Goal: Information Seeking & Learning: Learn about a topic

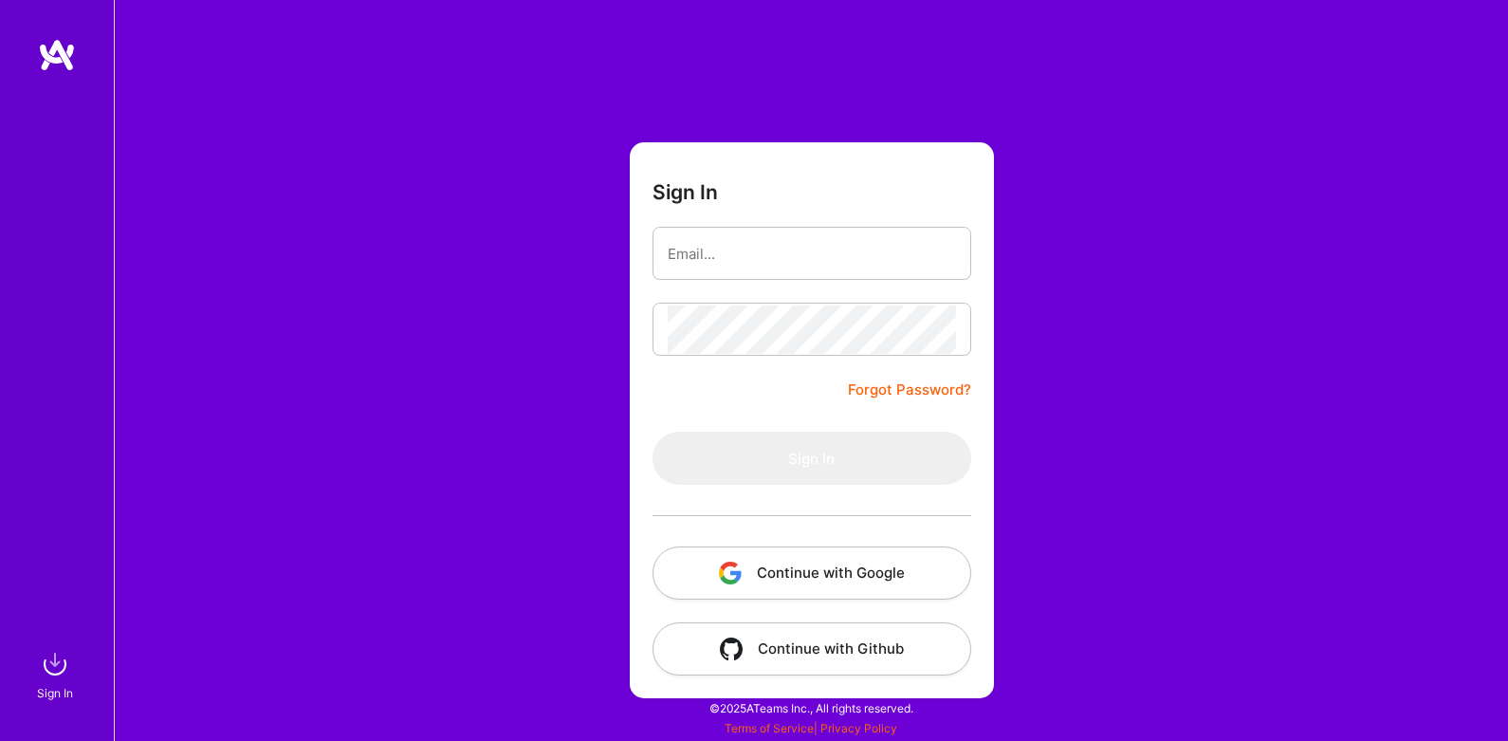
click at [802, 579] on button "Continue with Google" at bounding box center [811, 572] width 319 height 53
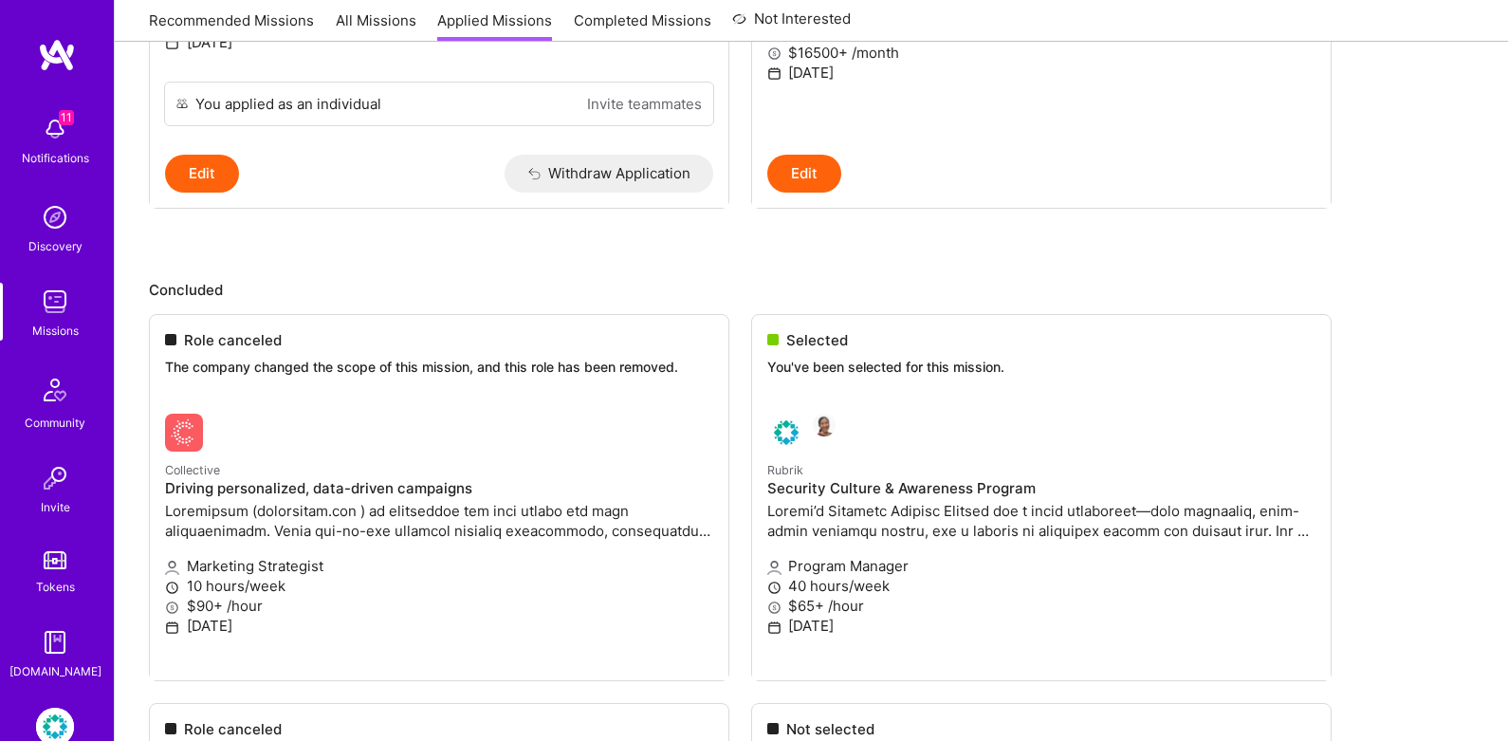
scroll to position [641, 0]
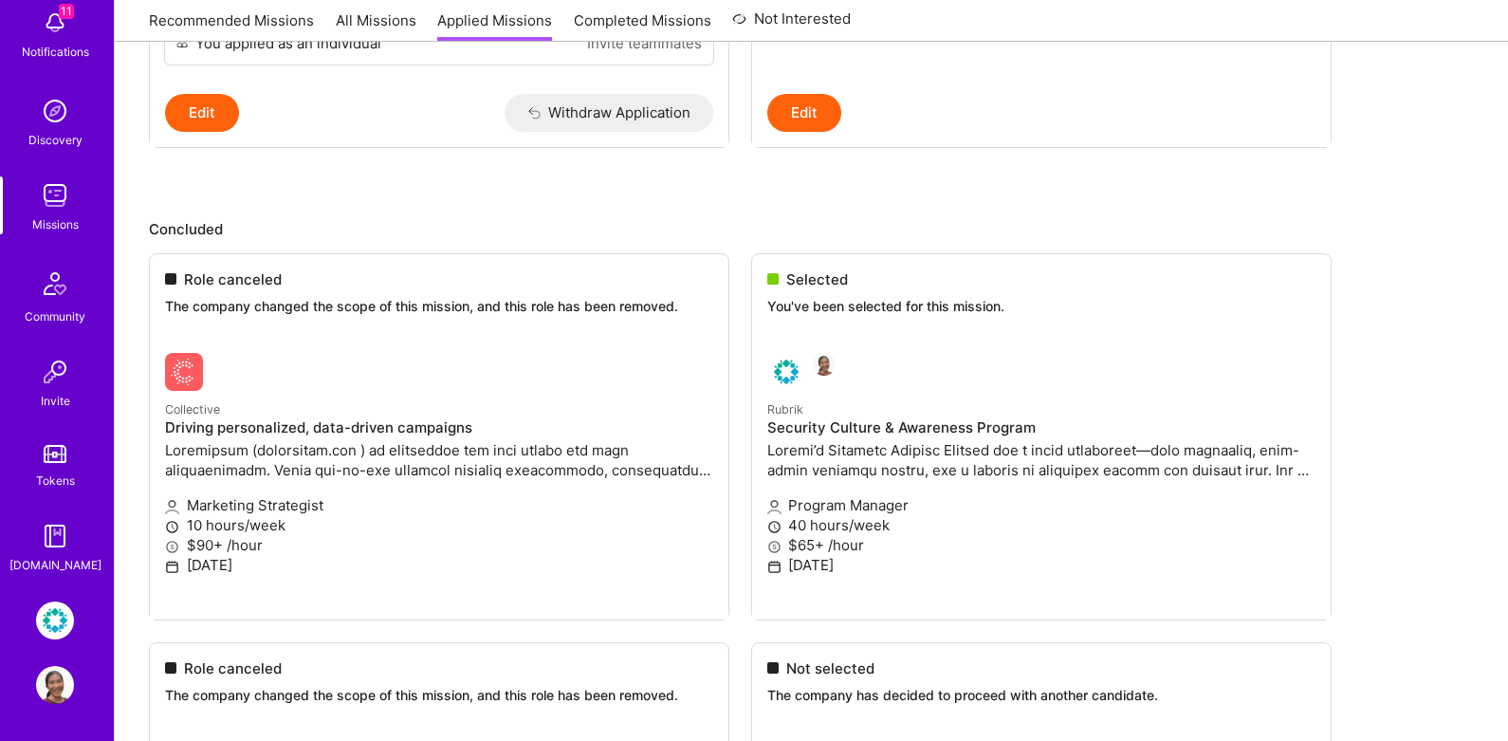
click at [73, 199] on img at bounding box center [55, 195] width 38 height 38
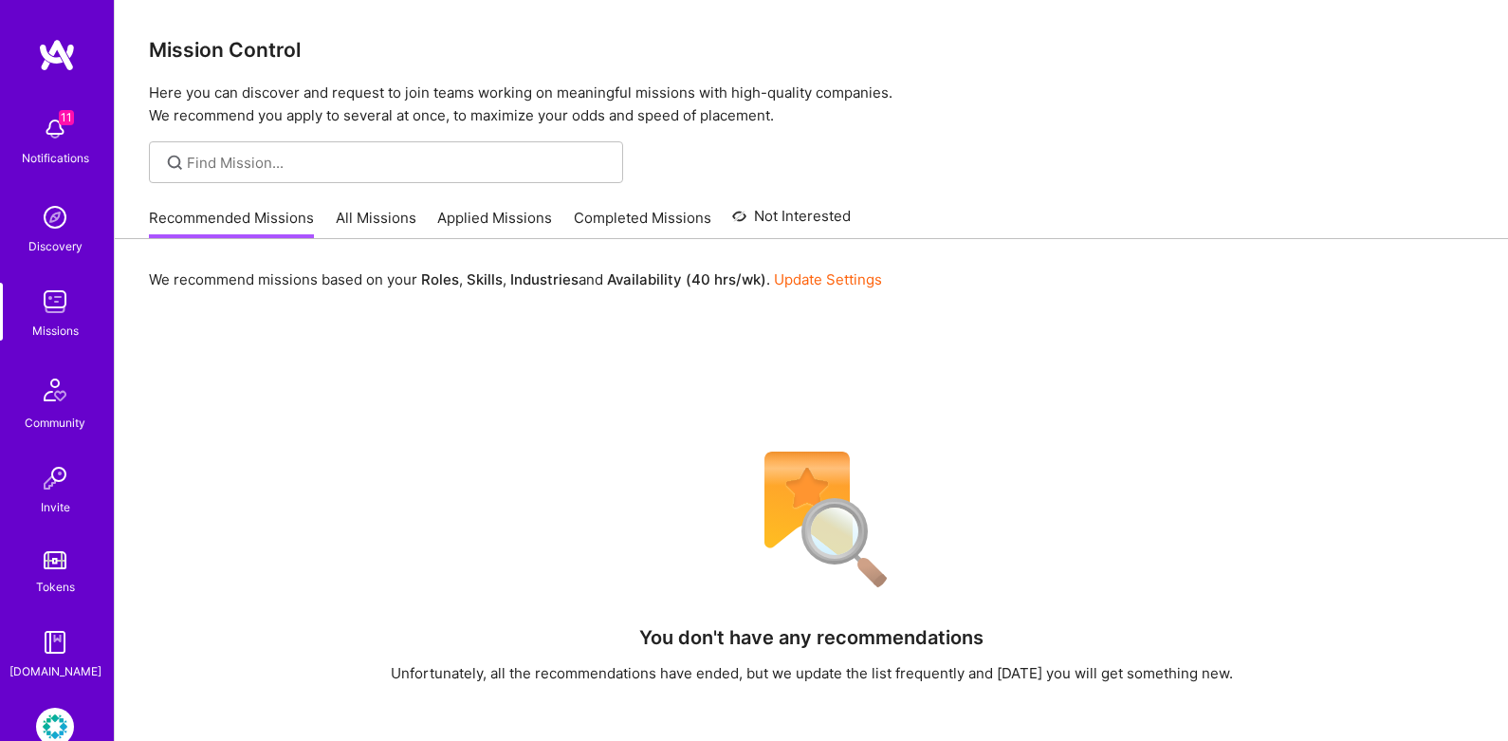
click at [385, 228] on link "All Missions" at bounding box center [376, 223] width 81 height 31
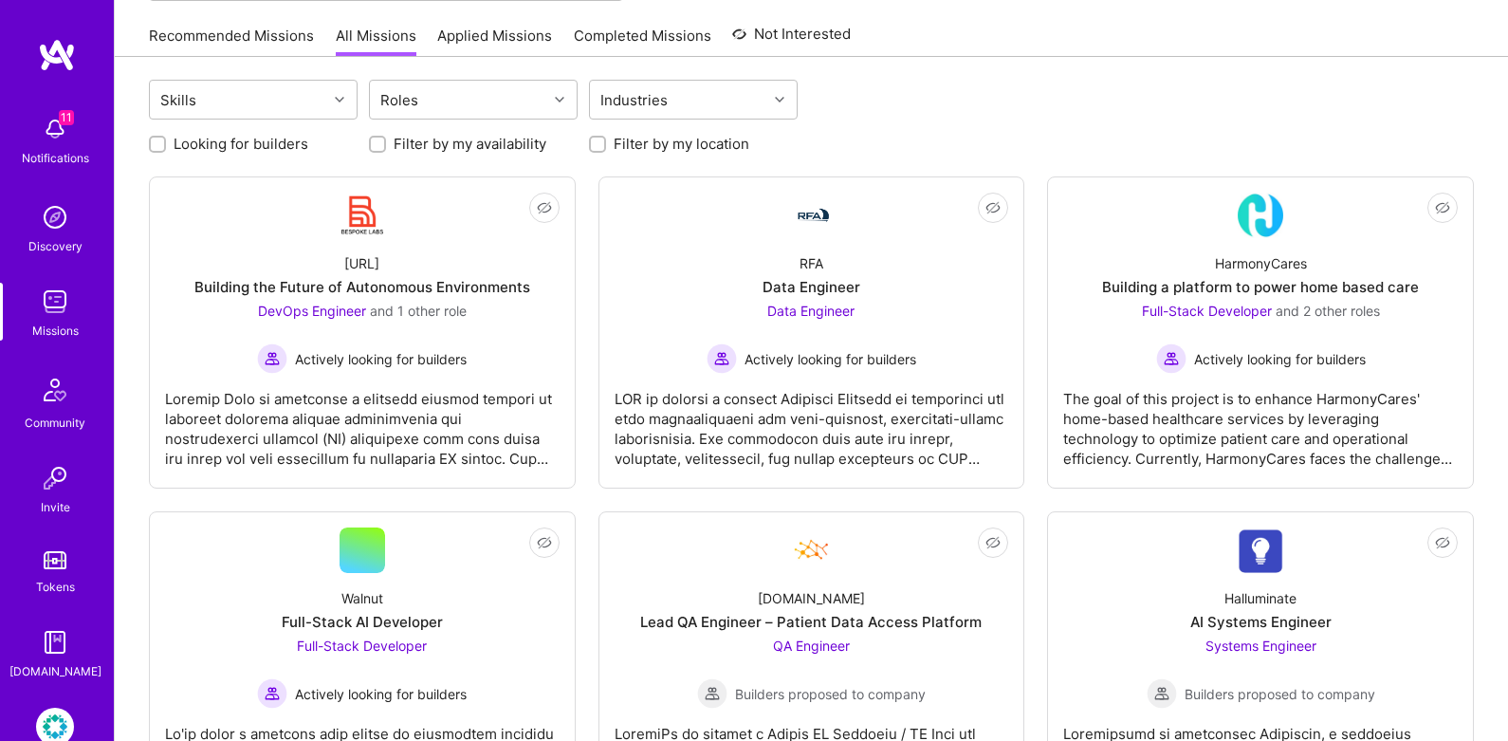
scroll to position [14, 0]
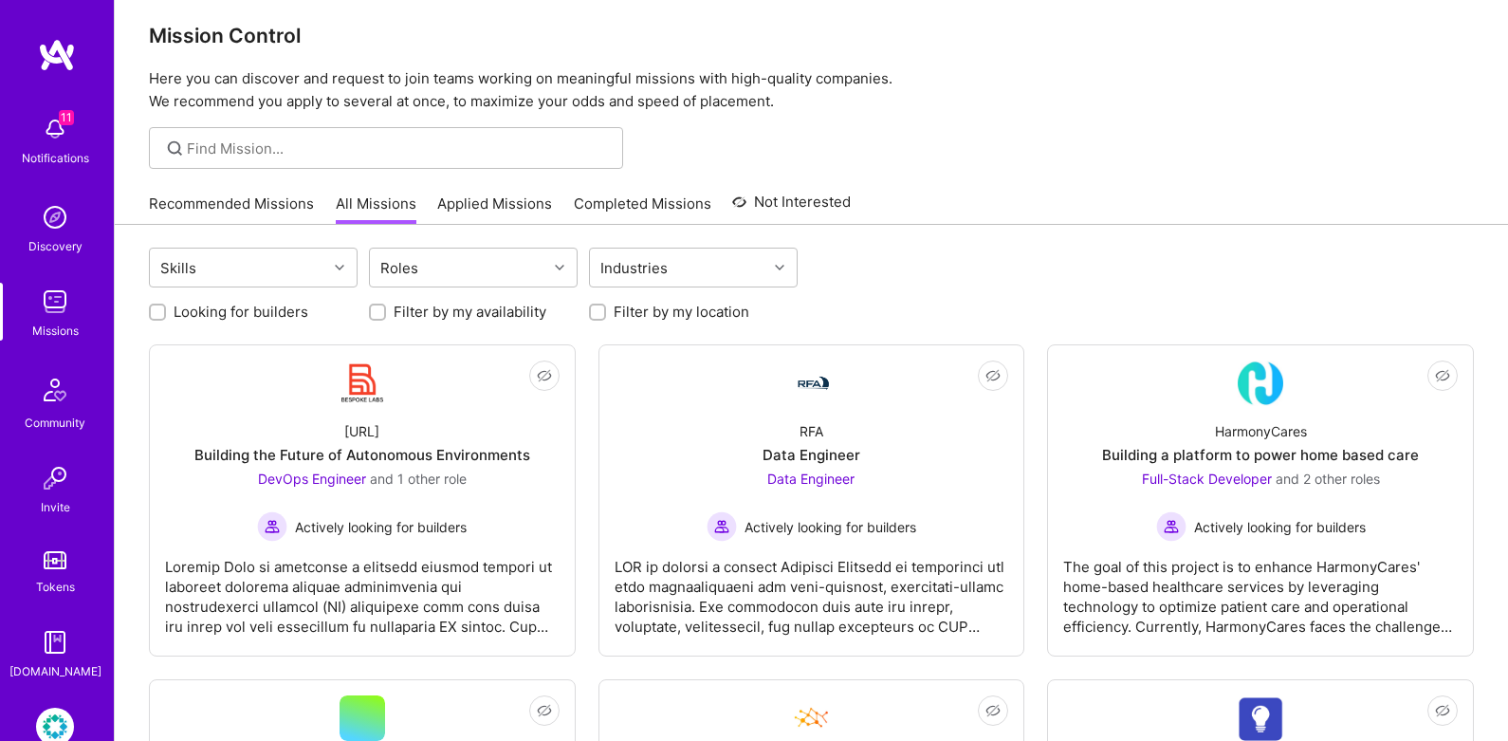
click at [471, 209] on link "Applied Missions" at bounding box center [494, 208] width 115 height 31
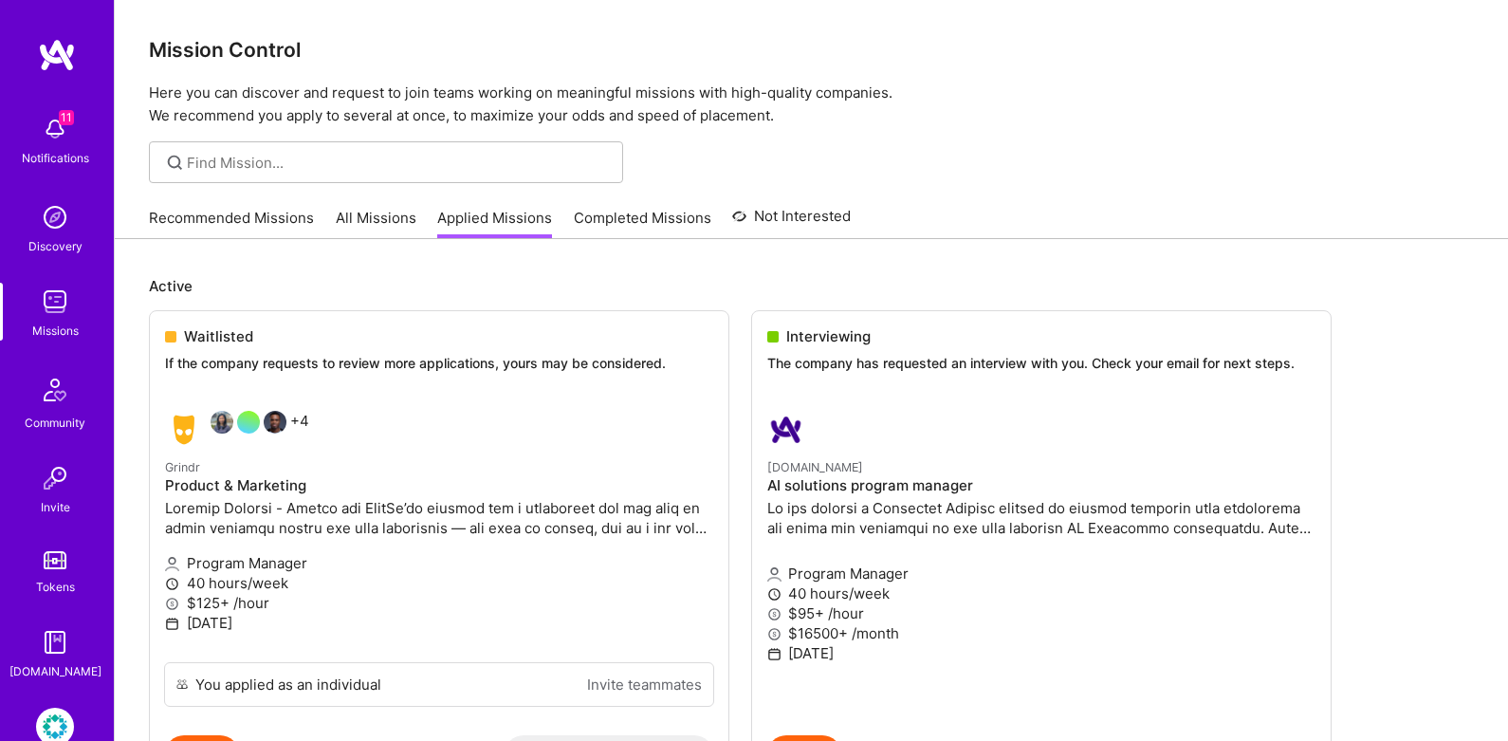
scroll to position [4, 0]
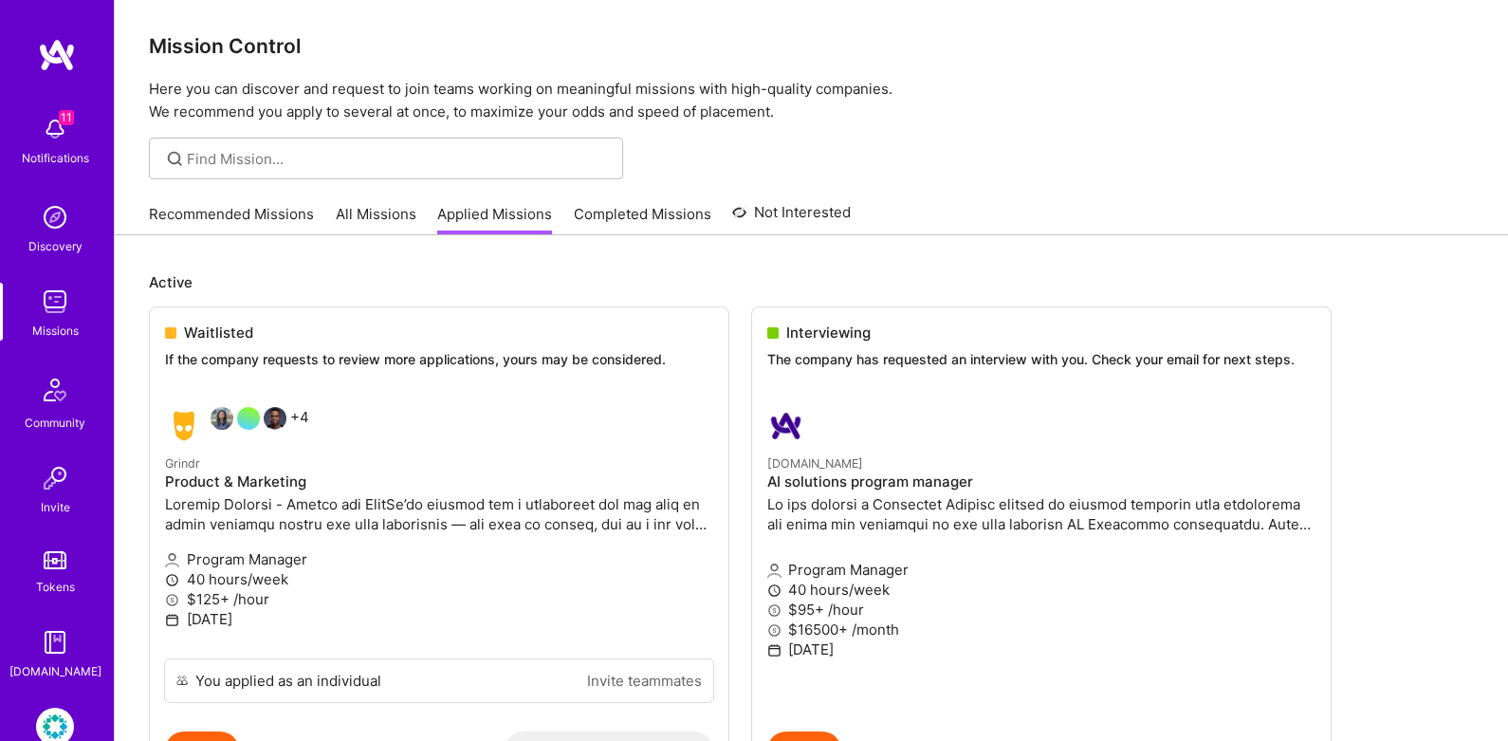
click at [608, 209] on link "Completed Missions" at bounding box center [643, 219] width 138 height 31
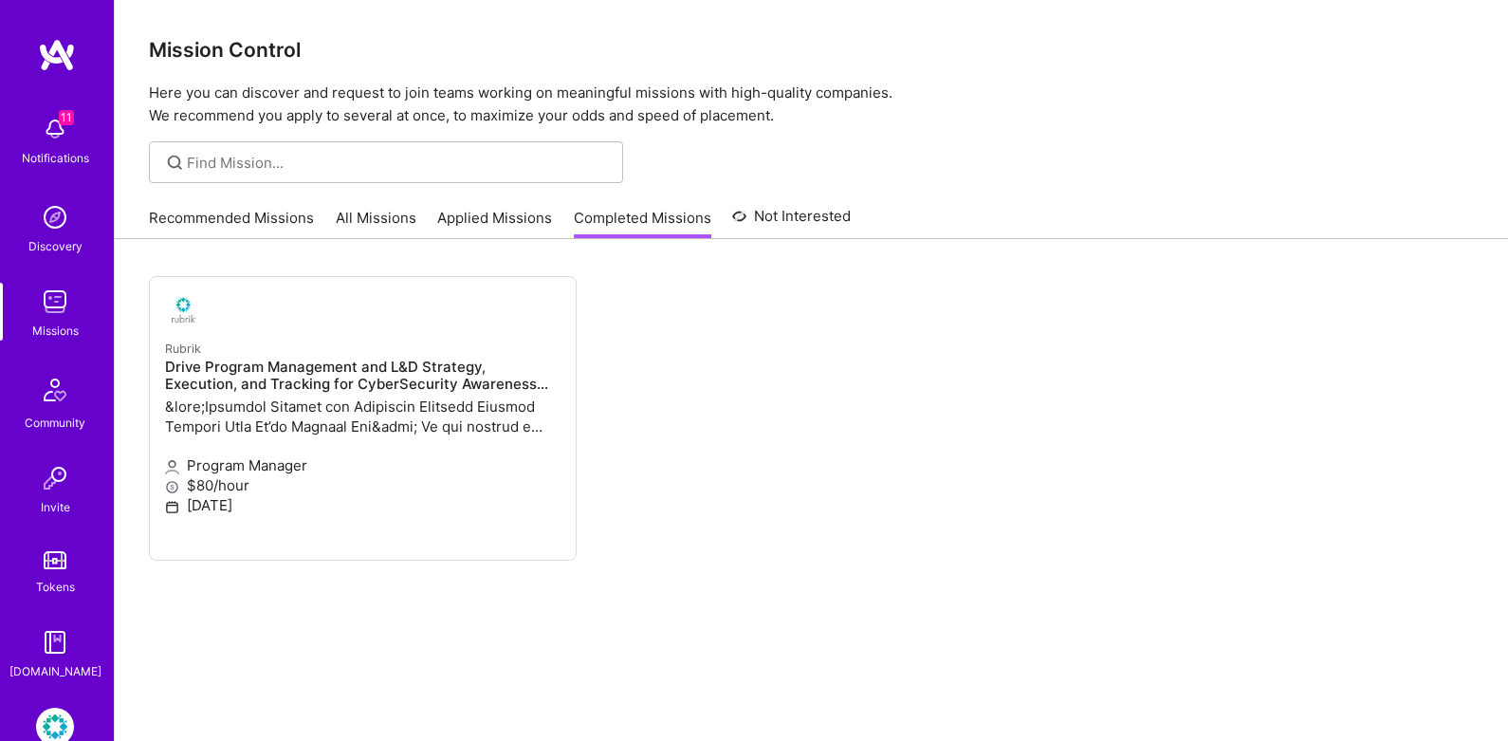
click at [500, 223] on link "Applied Missions" at bounding box center [494, 223] width 115 height 31
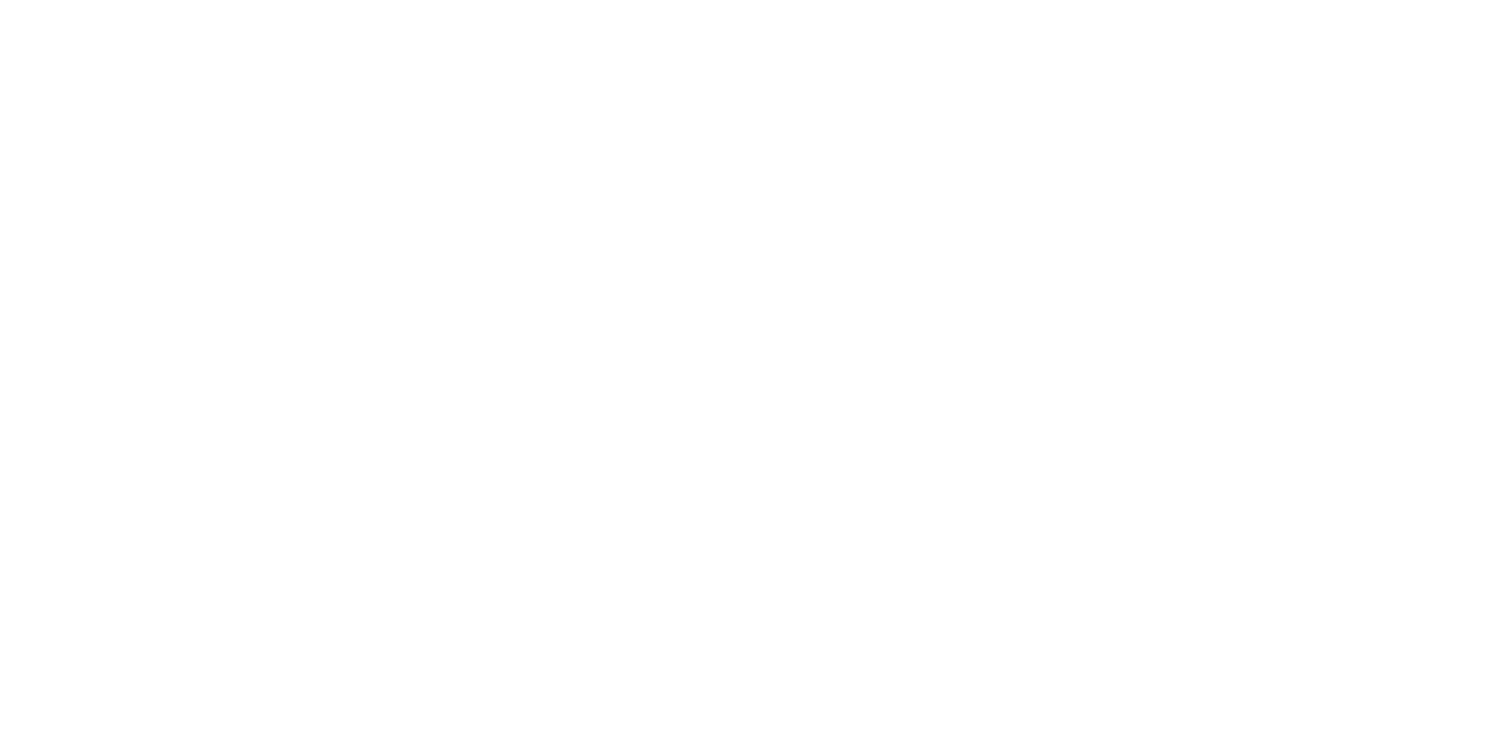
scroll to position [494, 0]
click at [0, 0] on ul "Role canceled The company changed the scope of this mission, and this role has …" at bounding box center [0, 0] width 0 height 0
click at [0, 0] on img at bounding box center [0, 0] width 0 height 0
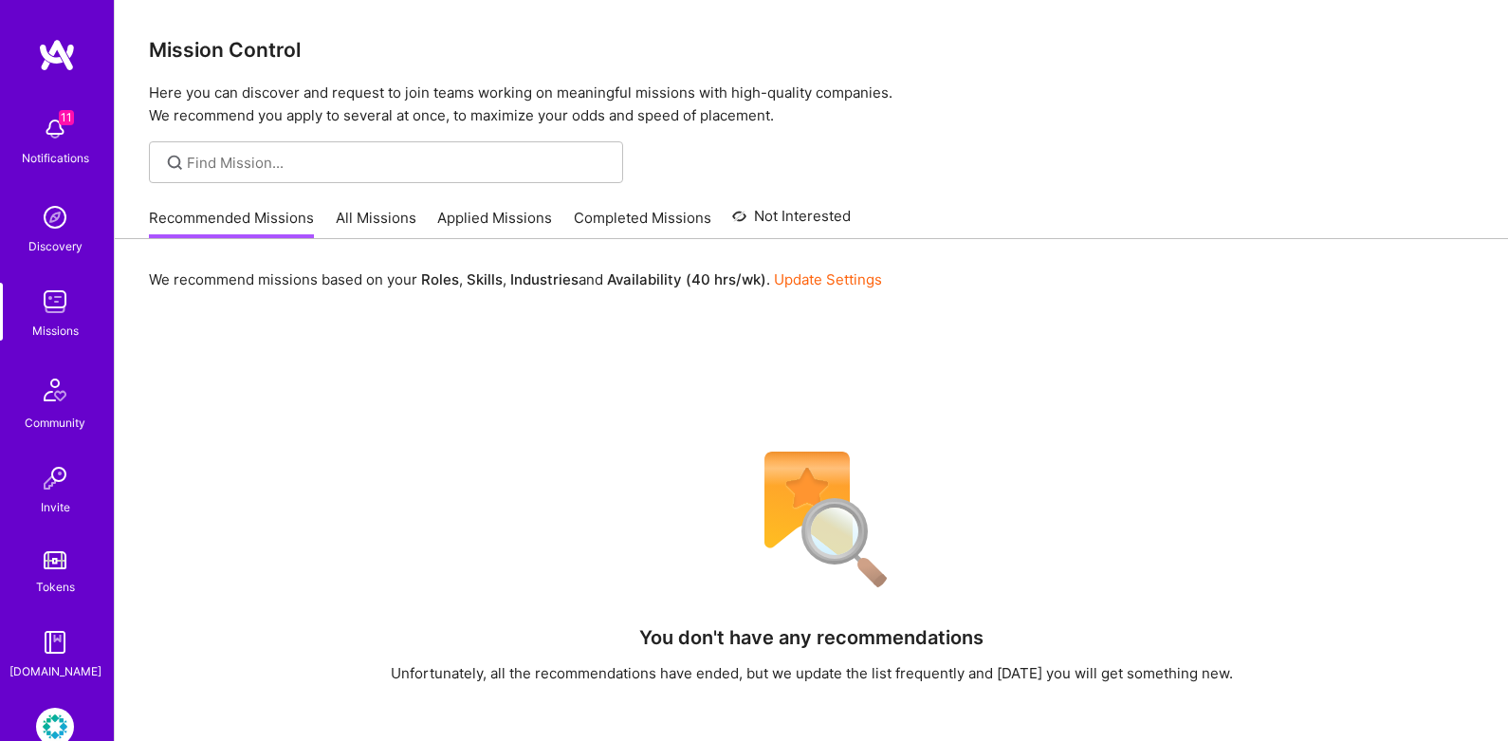
click at [393, 214] on link "All Missions" at bounding box center [376, 223] width 81 height 31
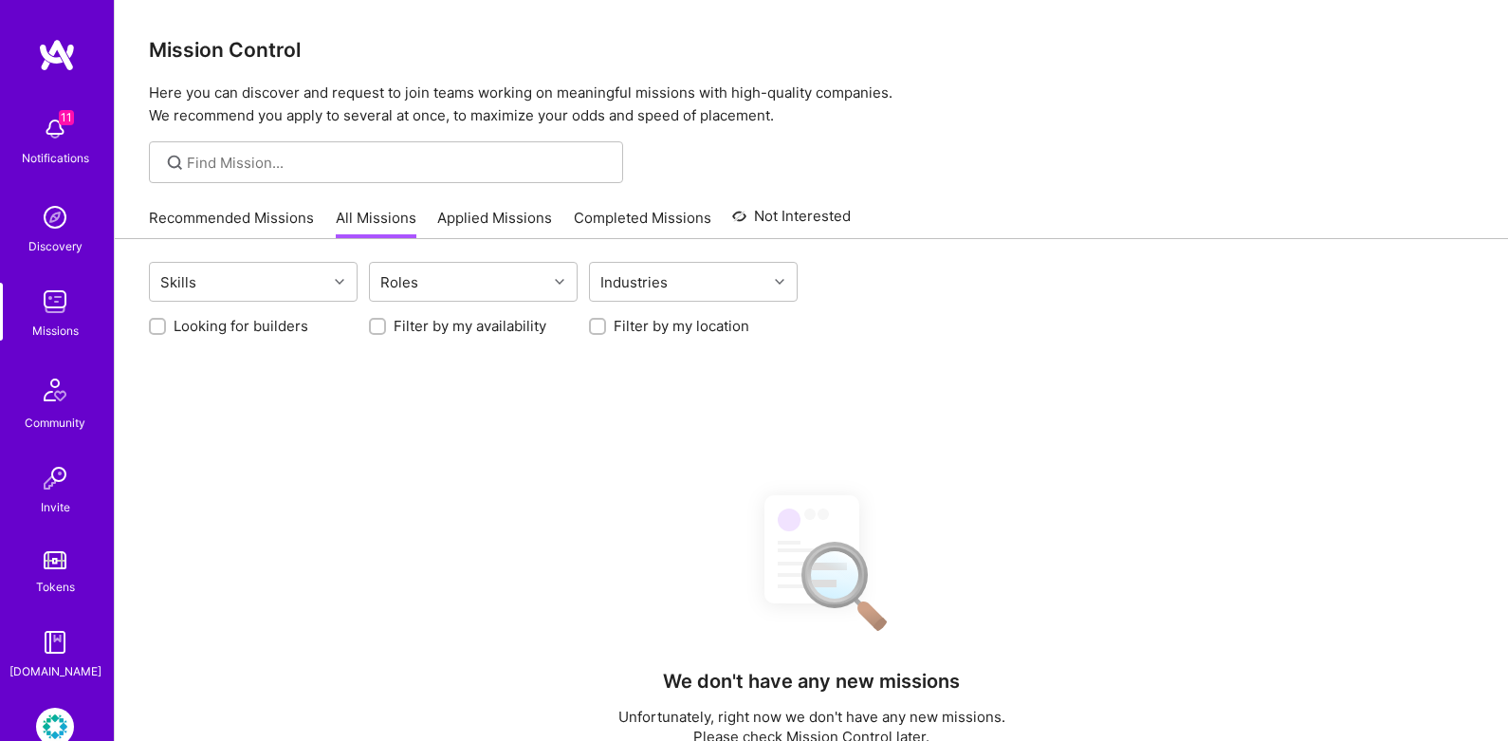
click at [476, 225] on link "Applied Missions" at bounding box center [494, 223] width 115 height 31
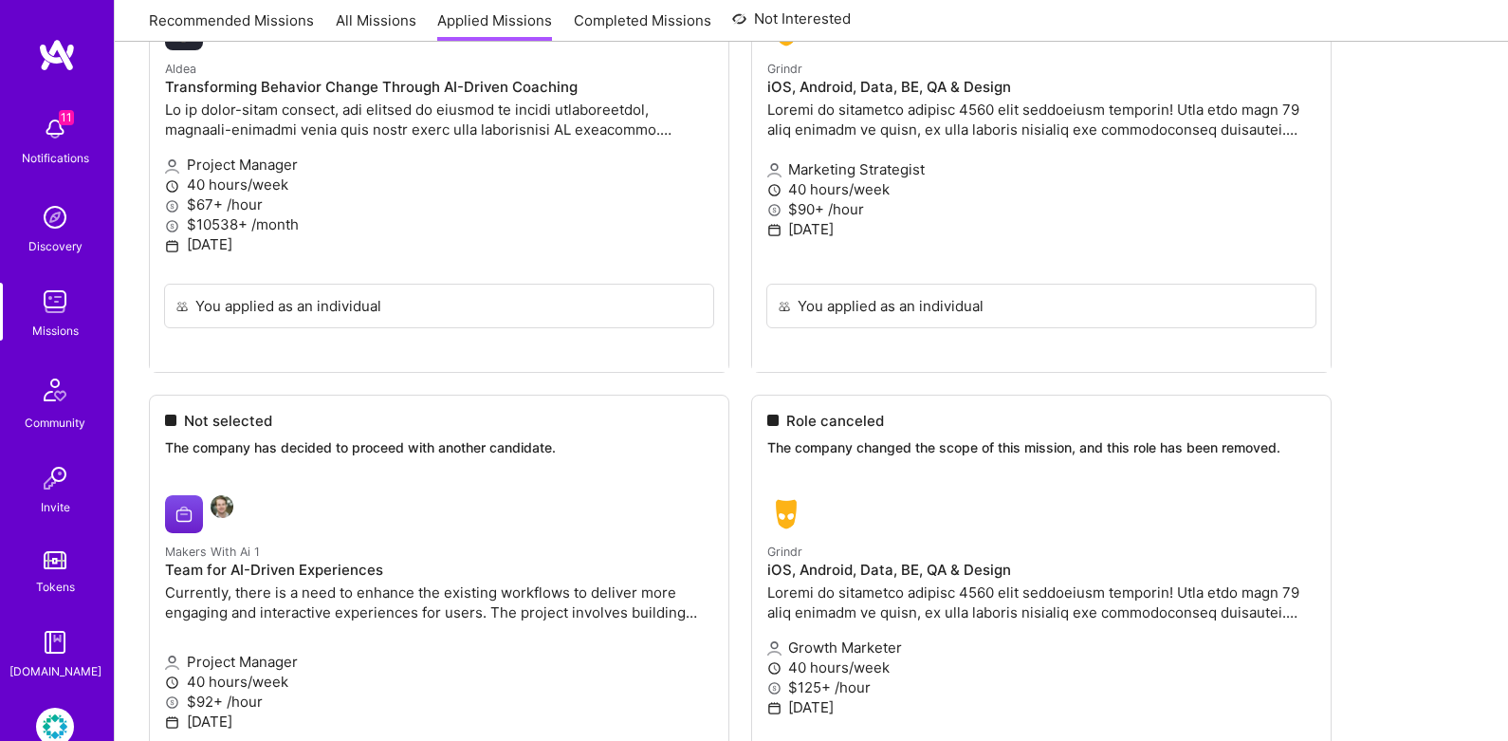
scroll to position [1086, 0]
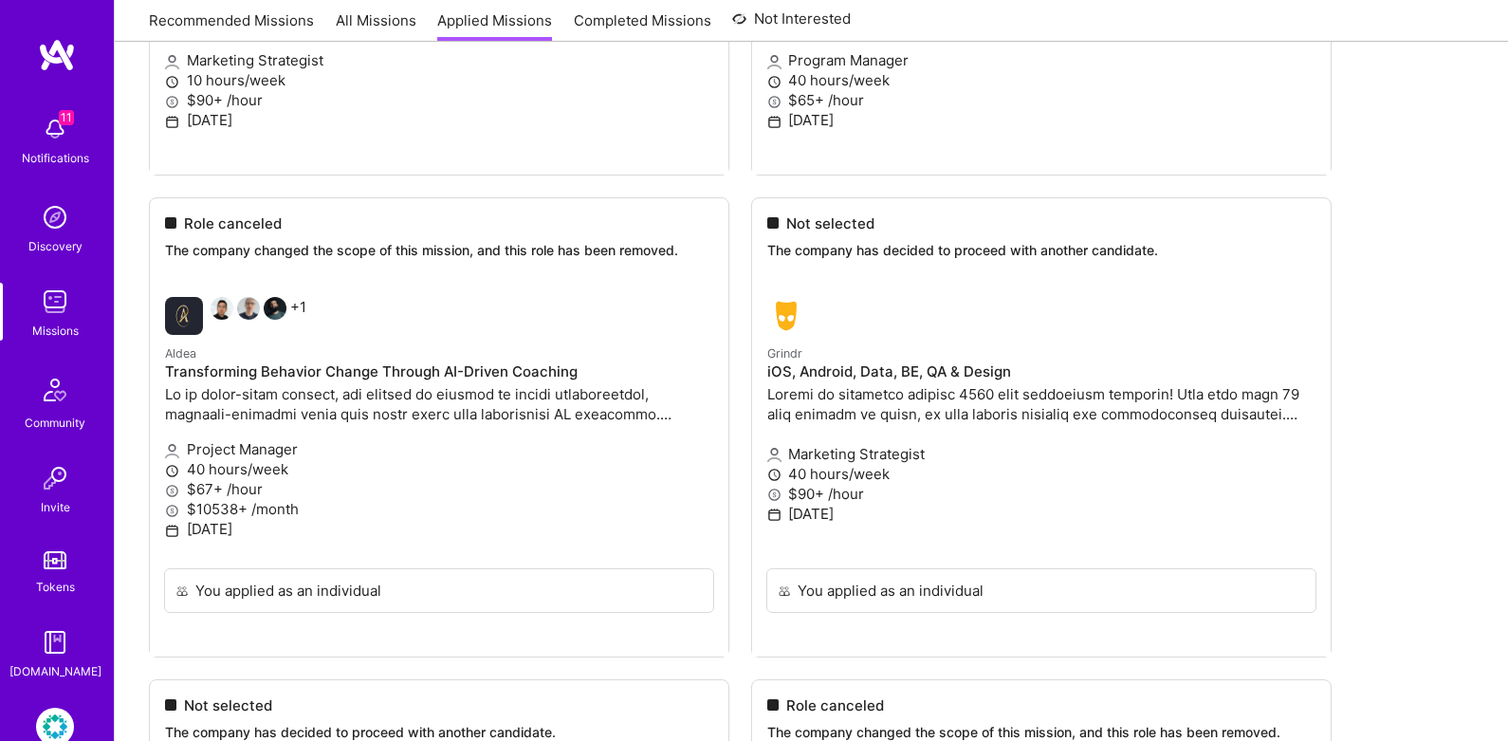
click at [53, 218] on img at bounding box center [55, 217] width 38 height 38
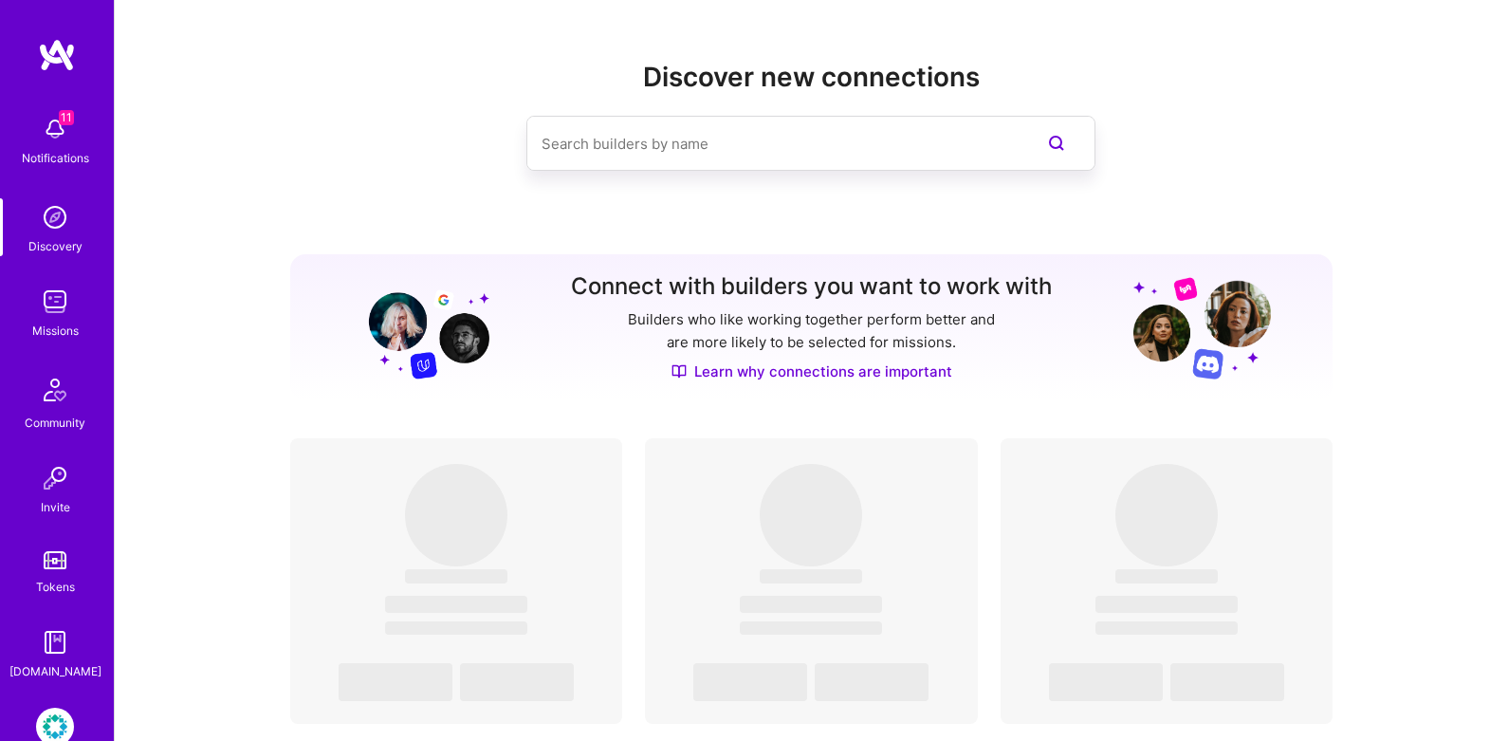
click at [65, 137] on img at bounding box center [55, 129] width 38 height 38
click at [49, 634] on img at bounding box center [55, 642] width 38 height 38
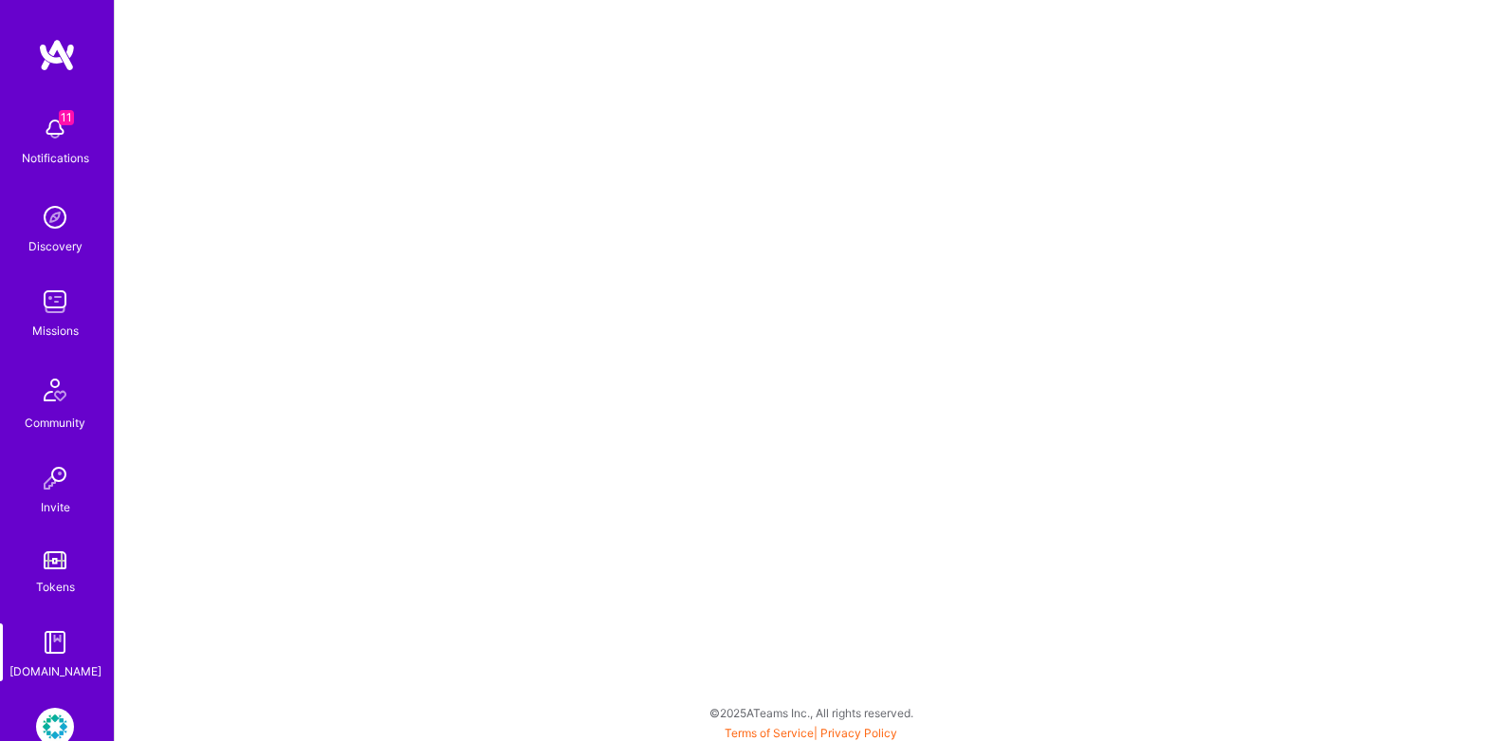
click at [48, 304] on img at bounding box center [55, 302] width 38 height 38
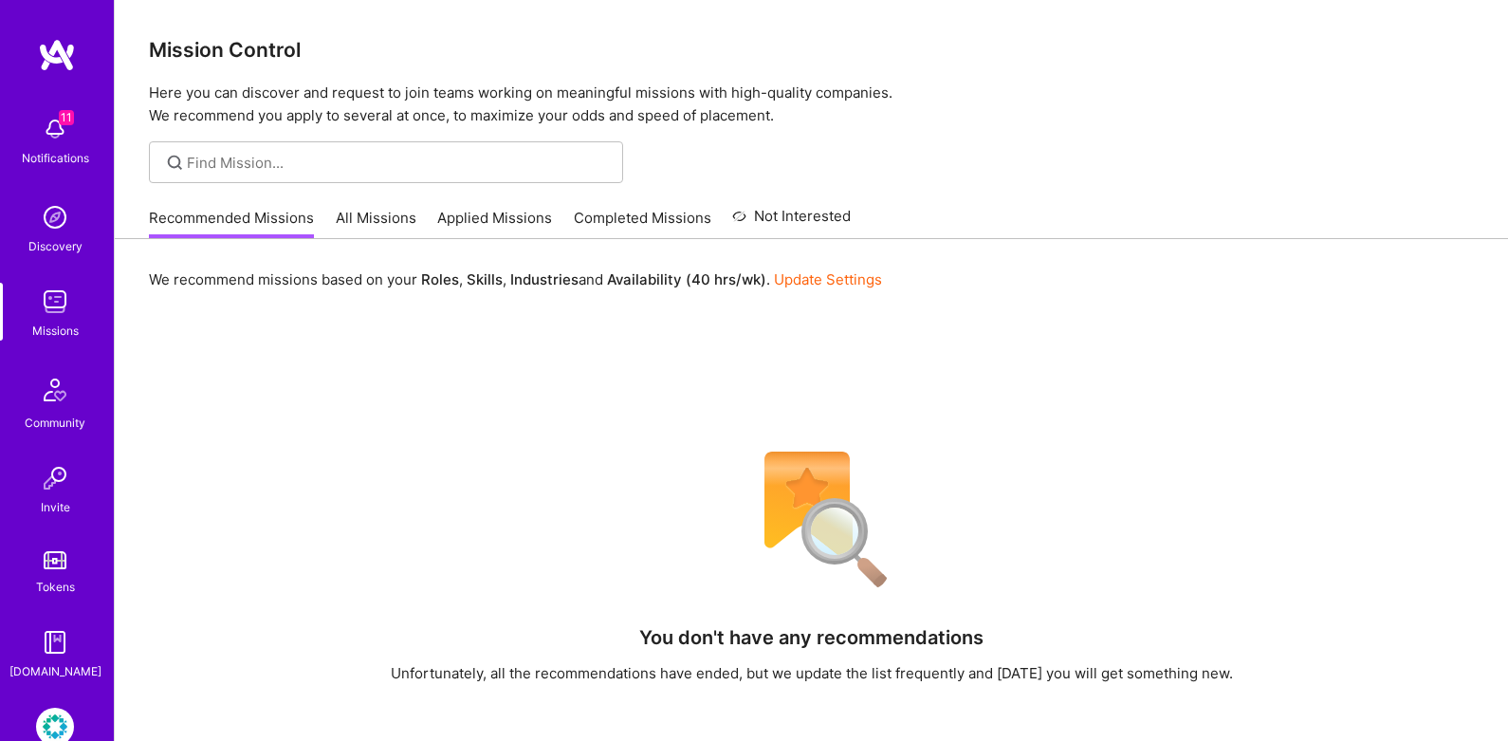
click at [361, 211] on link "All Missions" at bounding box center [376, 223] width 81 height 31
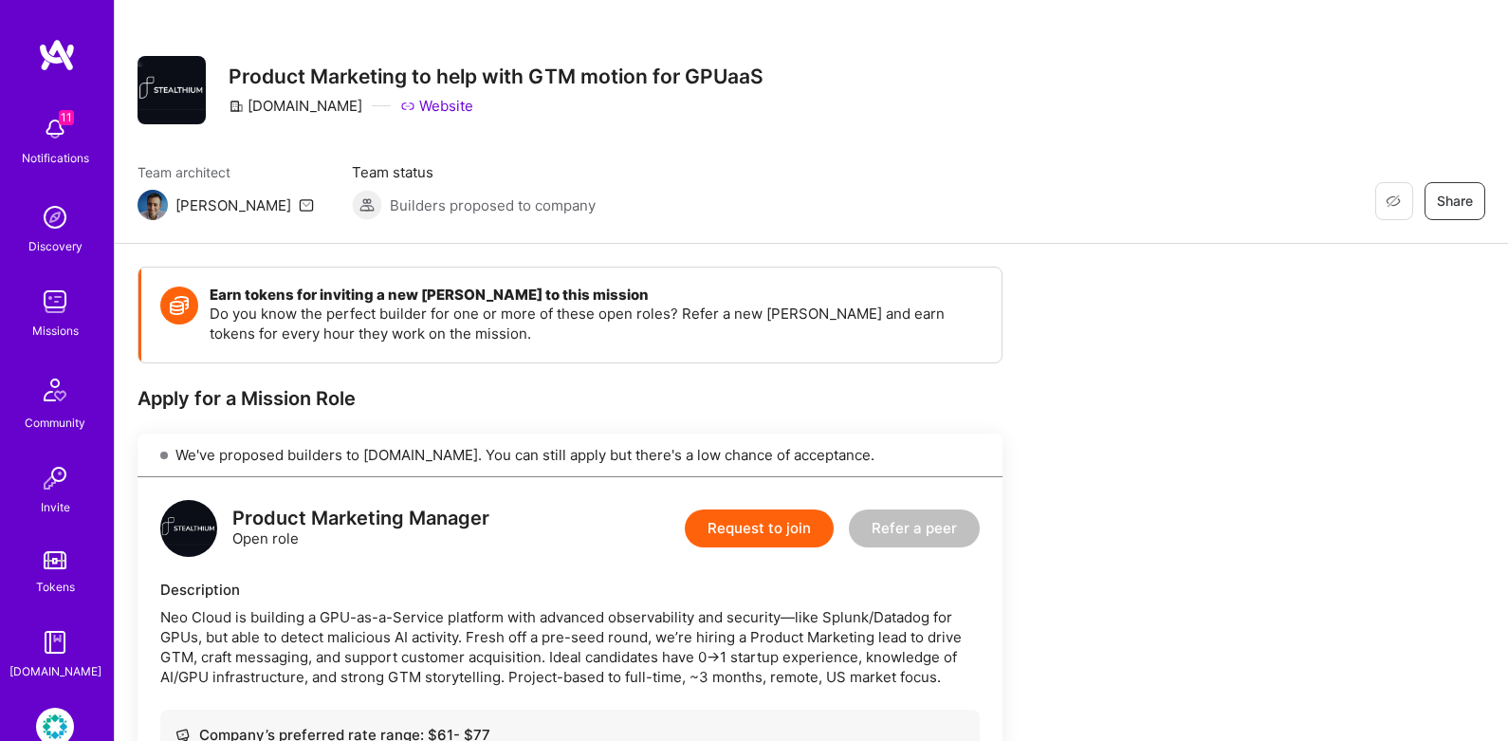
scroll to position [2, 0]
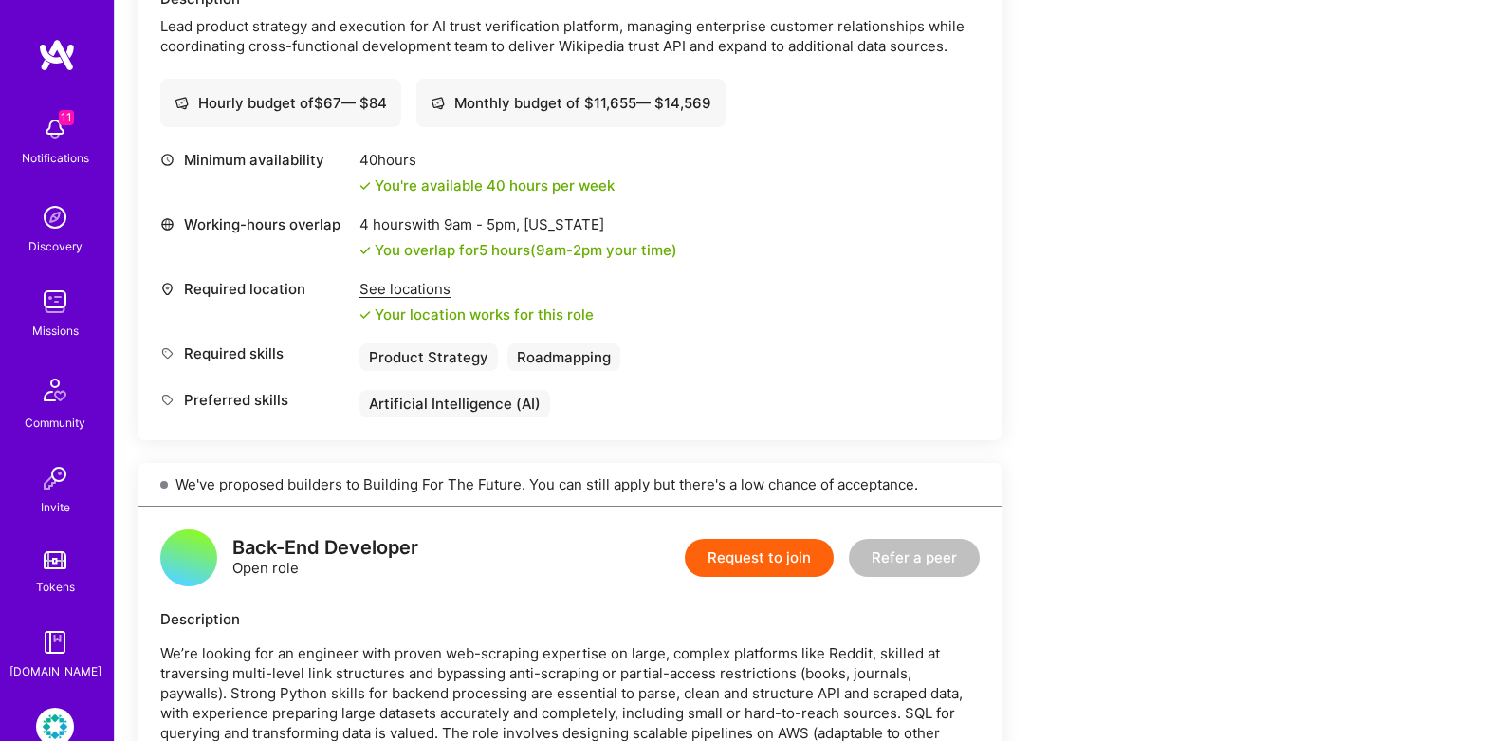
scroll to position [1956, 0]
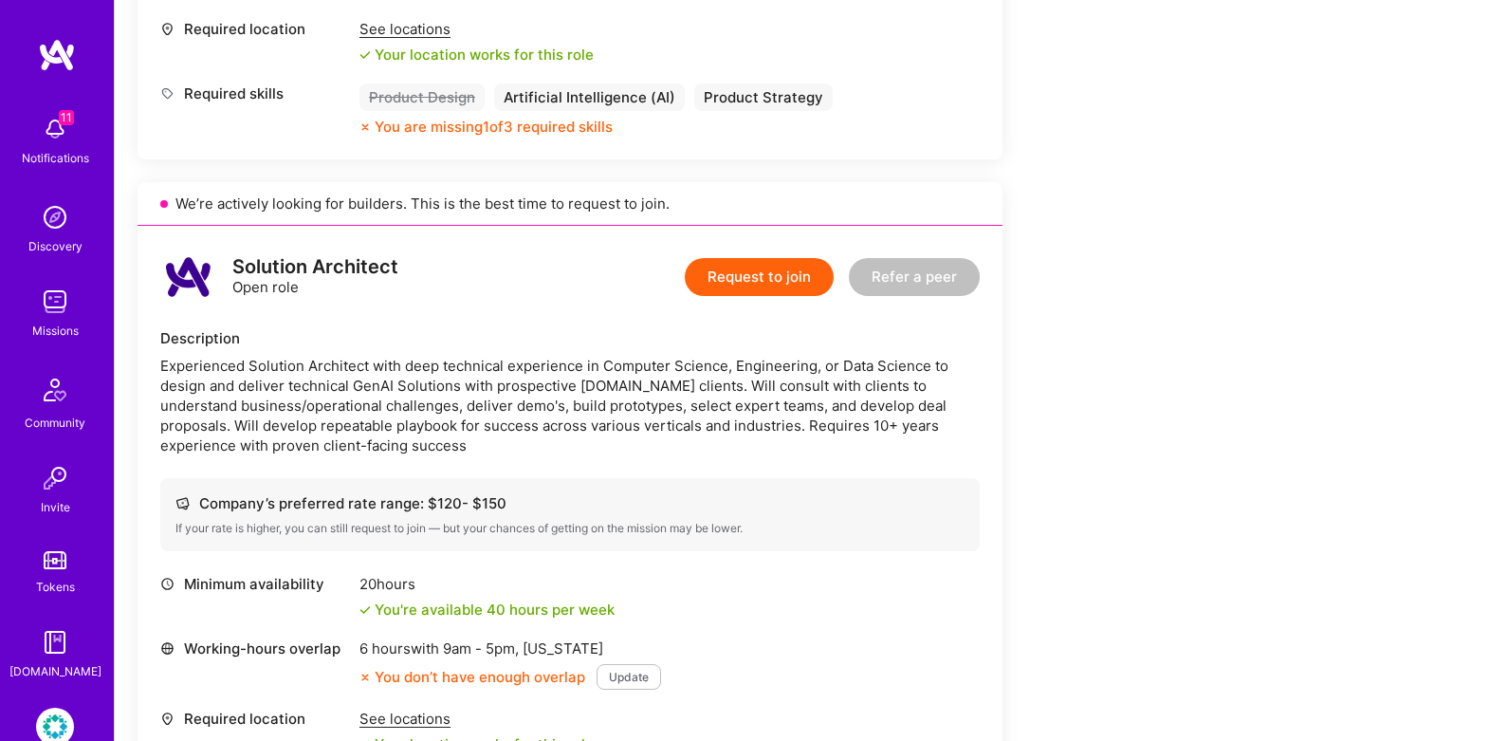
scroll to position [2329, 0]
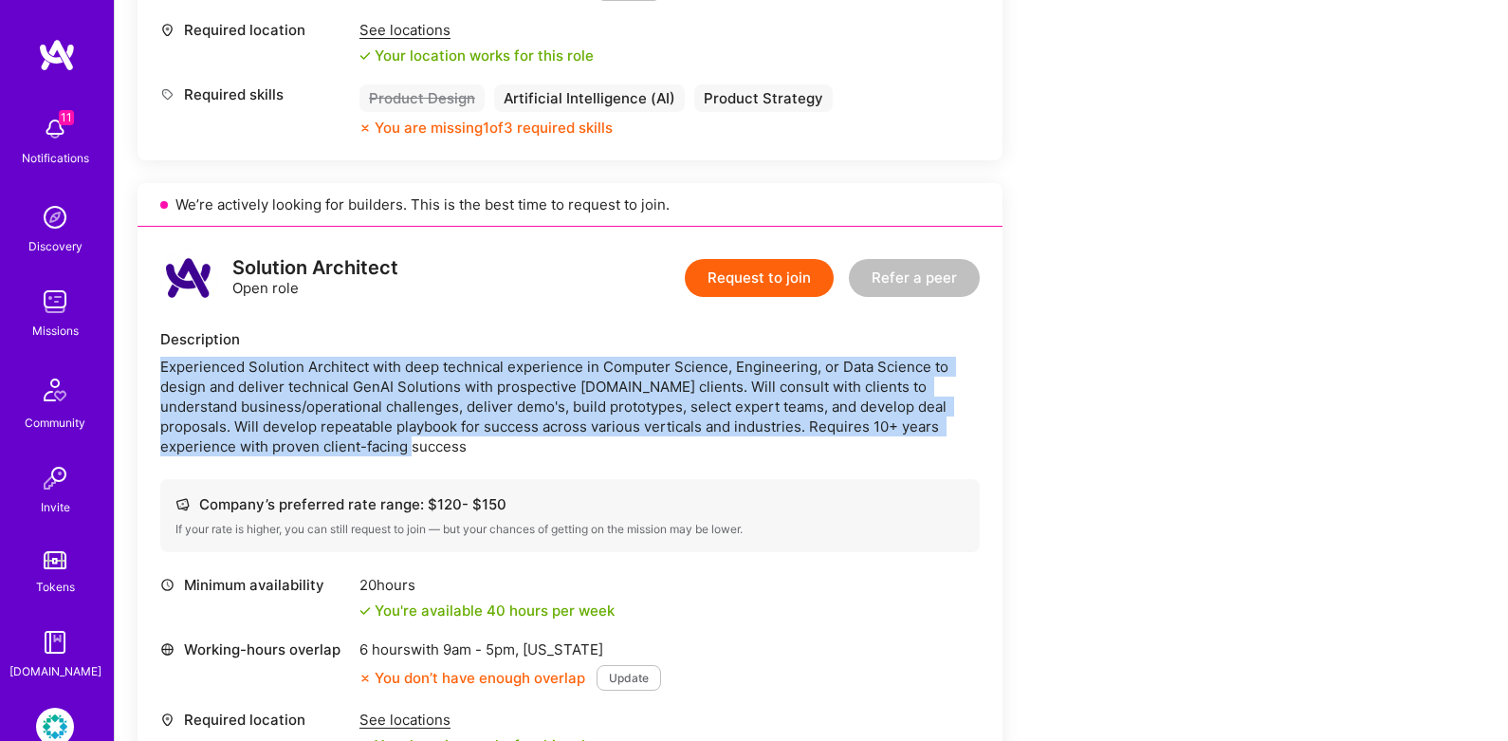
drag, startPoint x: 568, startPoint y: 363, endPoint x: 555, endPoint y: 437, distance: 75.2
click at [555, 437] on div "Description Experienced Solution Architect with deep technical experience in Co…" at bounding box center [569, 392] width 819 height 127
click at [555, 437] on div "Experienced Solution Architect with deep technical experience in Computer Scien…" at bounding box center [569, 407] width 819 height 100
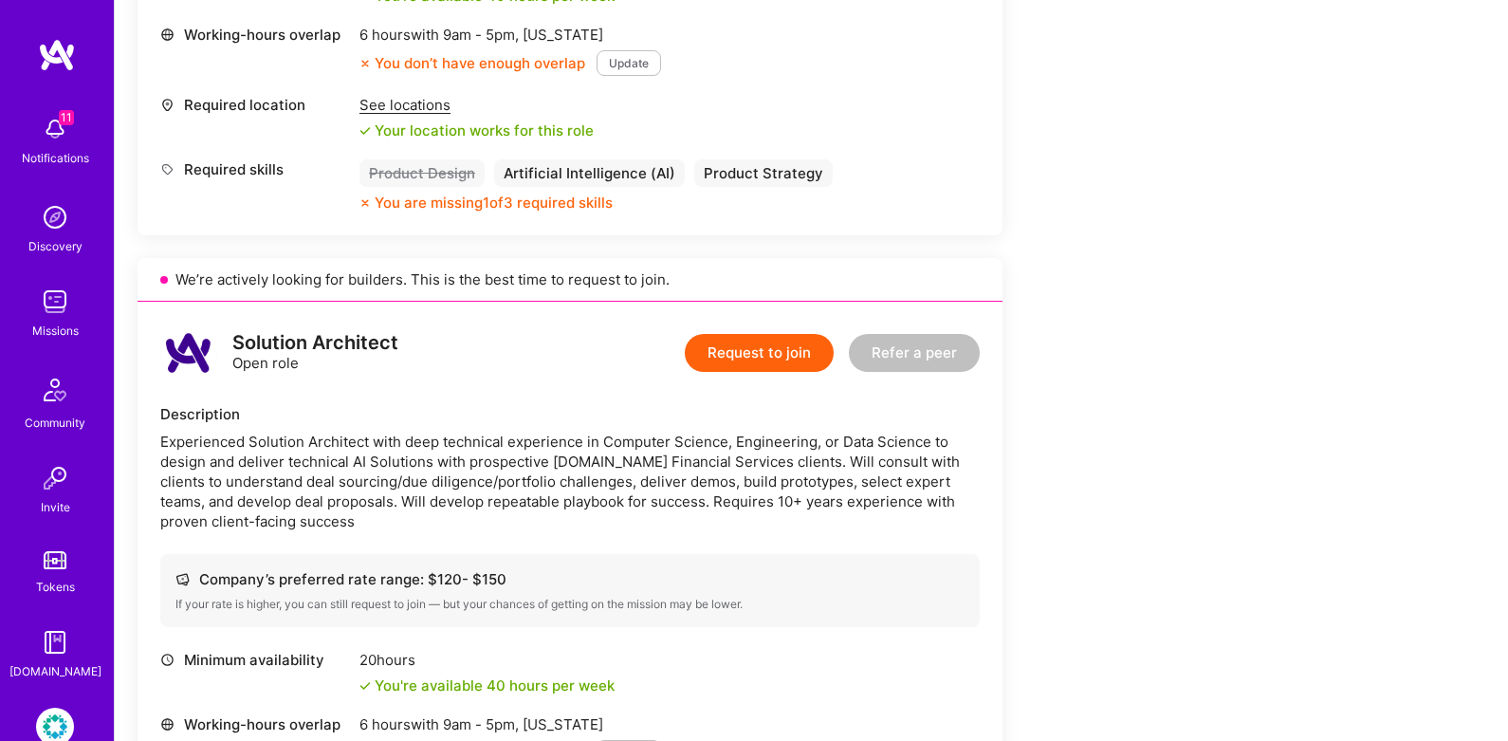
scroll to position [1533, 0]
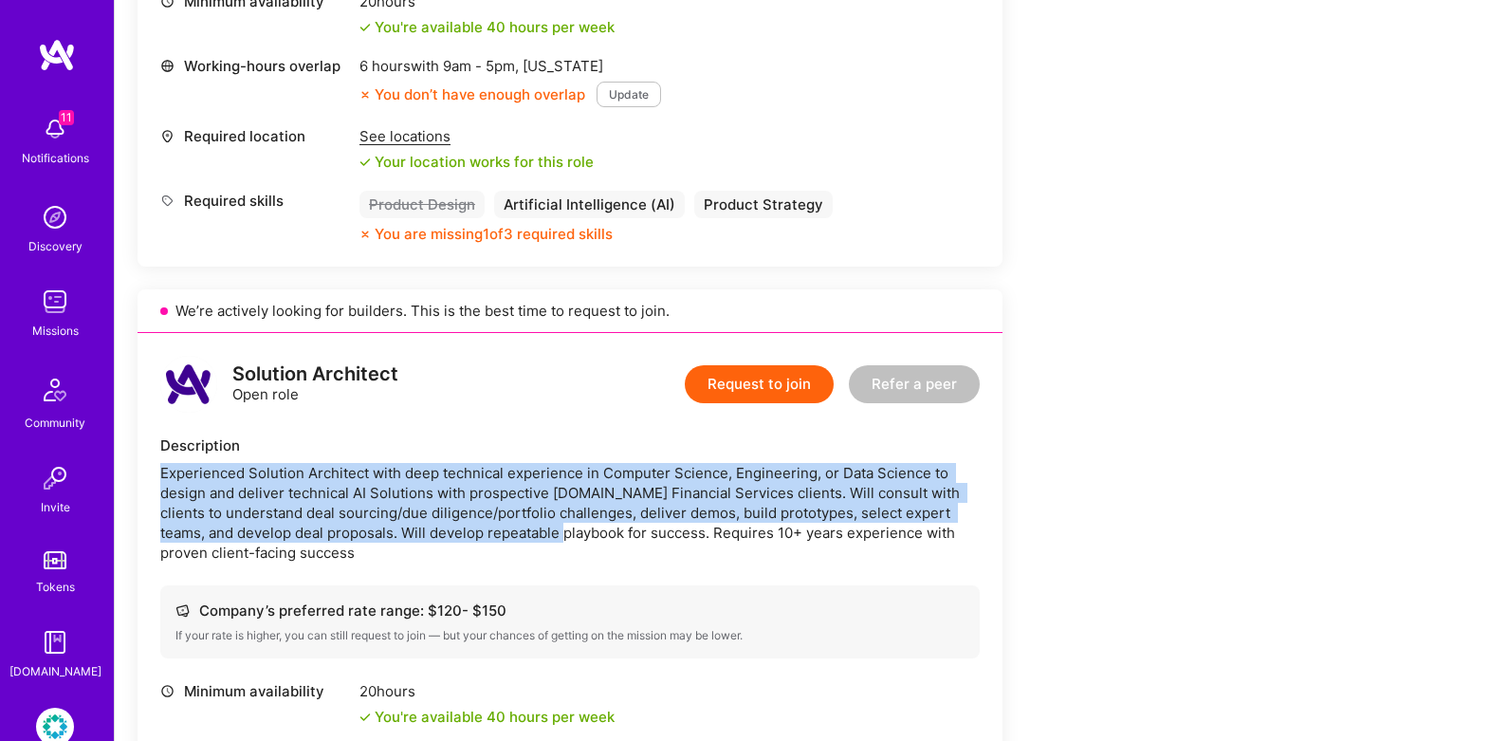
drag, startPoint x: 555, startPoint y: 447, endPoint x: 535, endPoint y: 528, distance: 84.0
click at [535, 528] on div "Description Experienced Solution Architect with deep technical experience in Co…" at bounding box center [569, 498] width 819 height 127
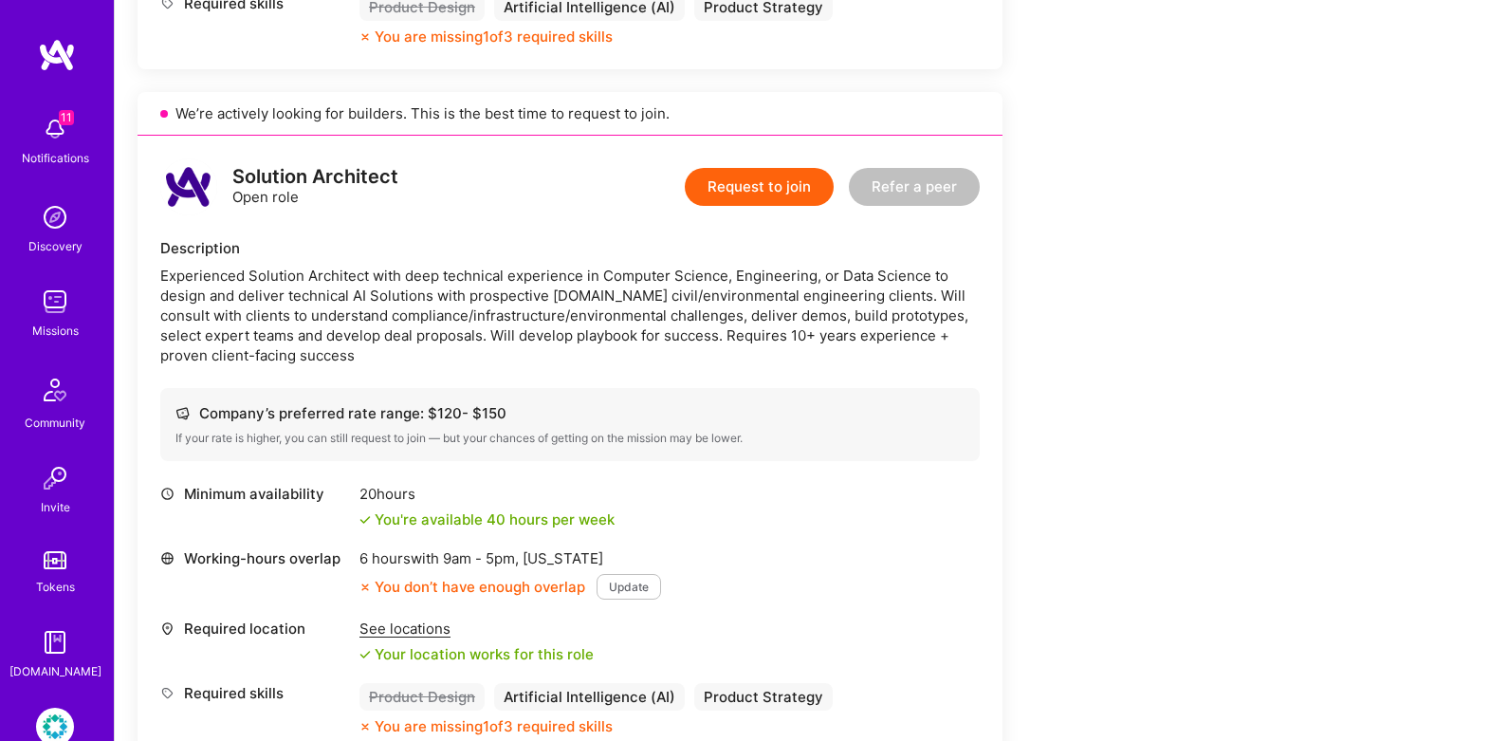
scroll to position [897, 0]
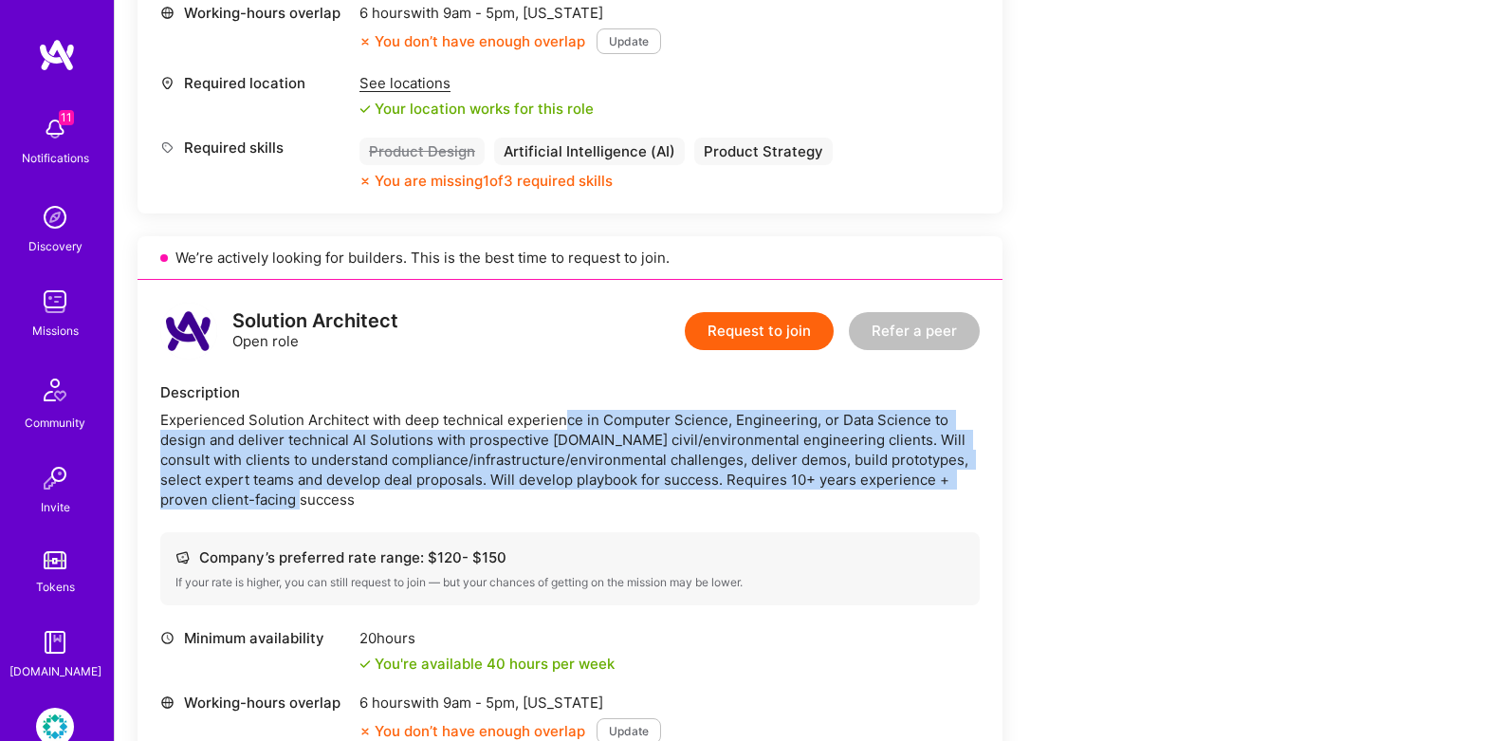
drag, startPoint x: 562, startPoint y: 411, endPoint x: 549, endPoint y: 492, distance: 82.6
click at [549, 492] on div "Experienced Solution Architect with deep technical experience in Computer Scien…" at bounding box center [569, 460] width 819 height 100
drag, startPoint x: 539, startPoint y: 500, endPoint x: 550, endPoint y: 419, distance: 81.4
click at [550, 419] on div "Experienced Solution Architect with deep technical experience in Computer Scien…" at bounding box center [569, 460] width 819 height 100
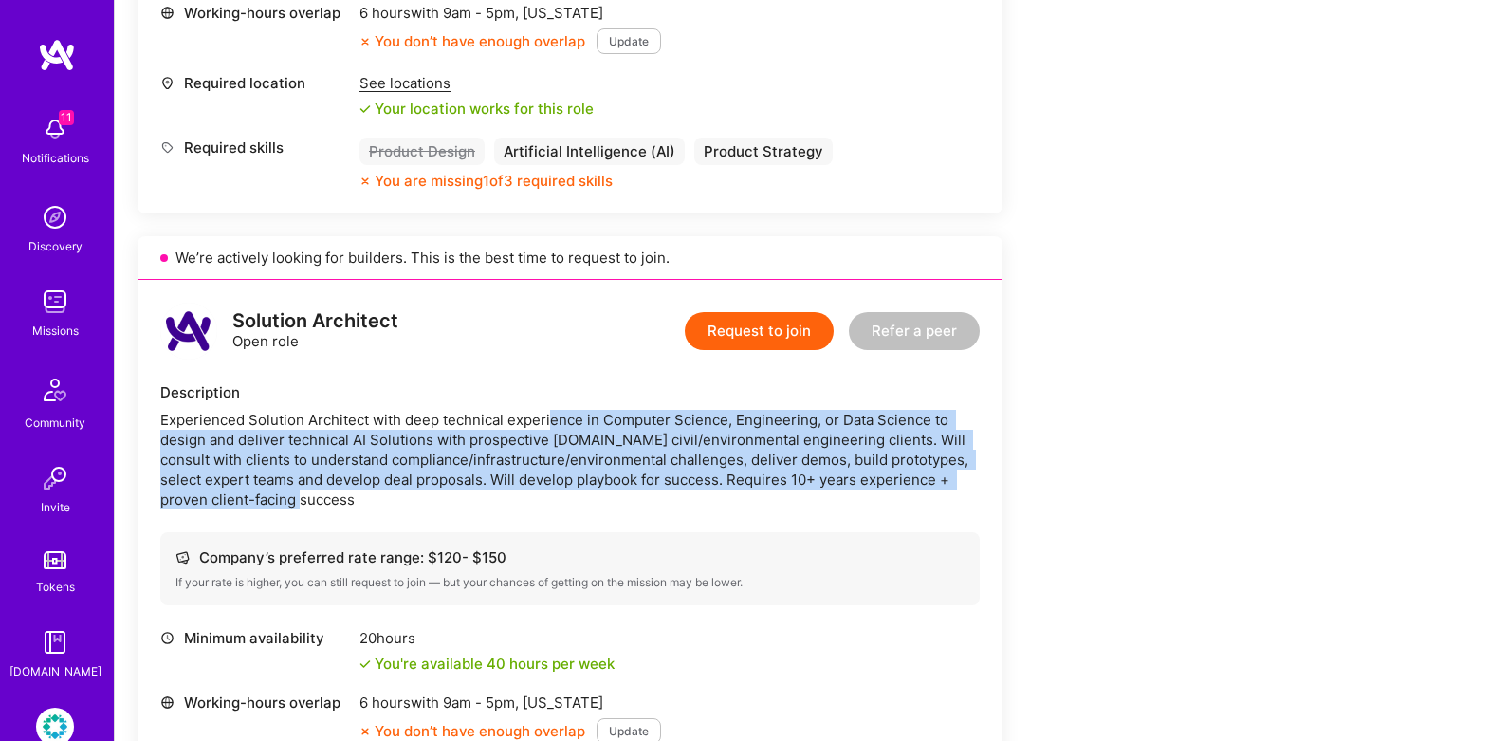
click at [550, 419] on div "Experienced Solution Architect with deep technical experience in Computer Scien…" at bounding box center [569, 460] width 819 height 100
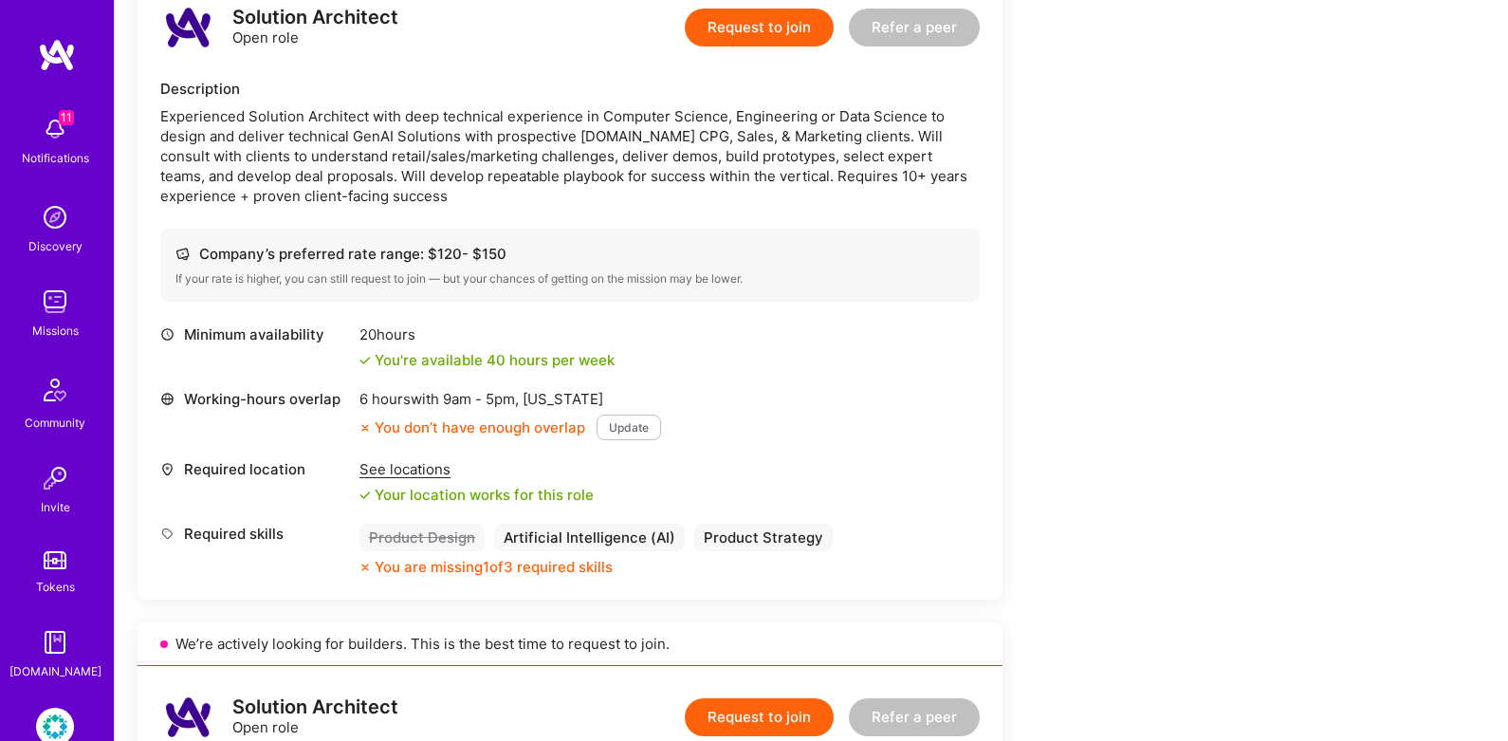
scroll to position [0, 0]
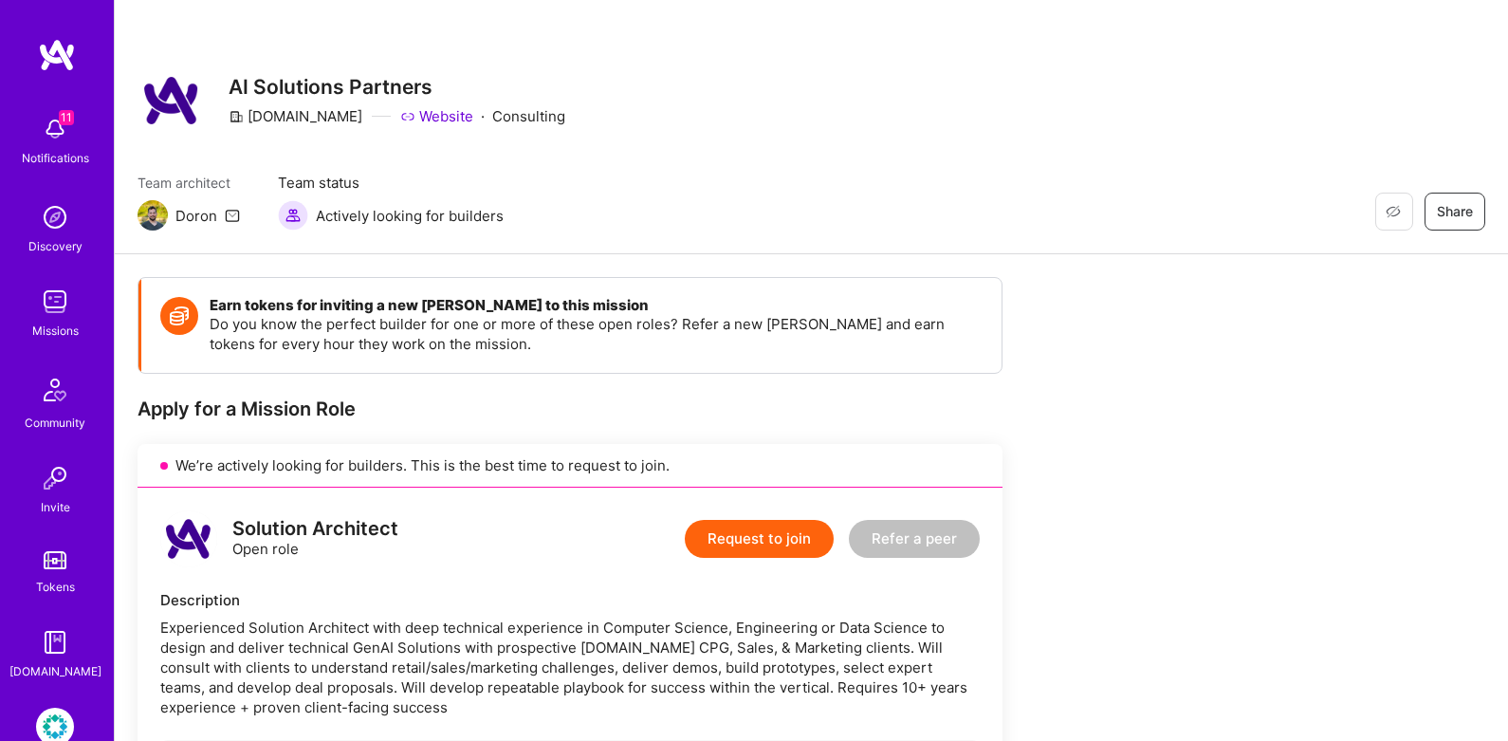
click at [400, 122] on link "Website" at bounding box center [436, 116] width 73 height 20
